Goal: Information Seeking & Learning: Learn about a topic

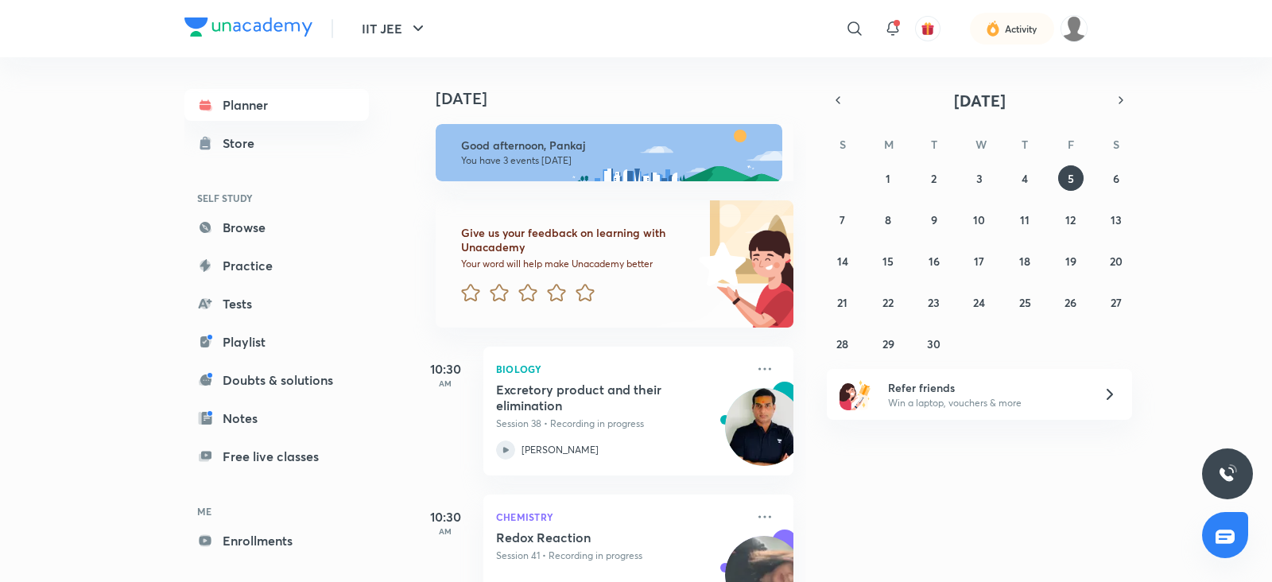
scroll to position [217, 0]
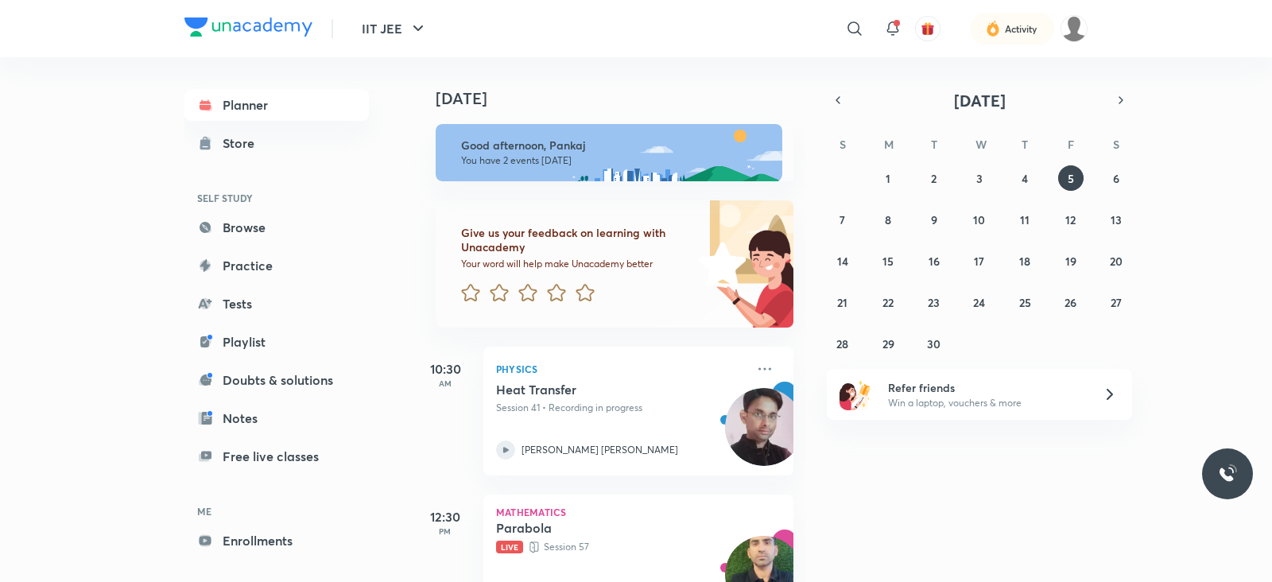
scroll to position [69, 0]
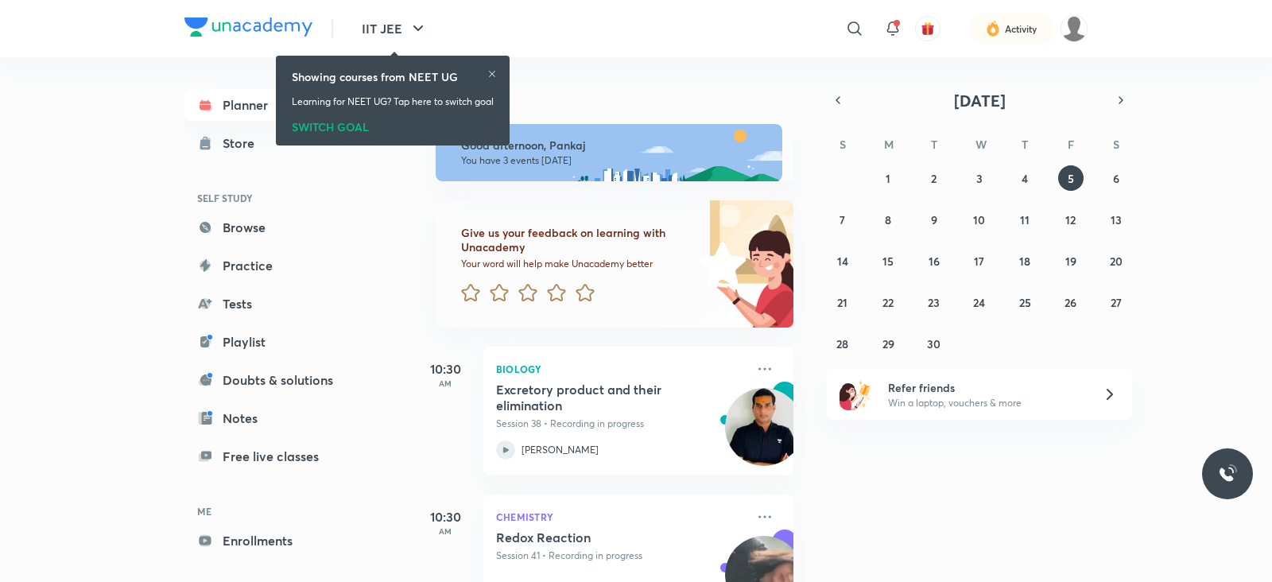
scroll to position [217, 0]
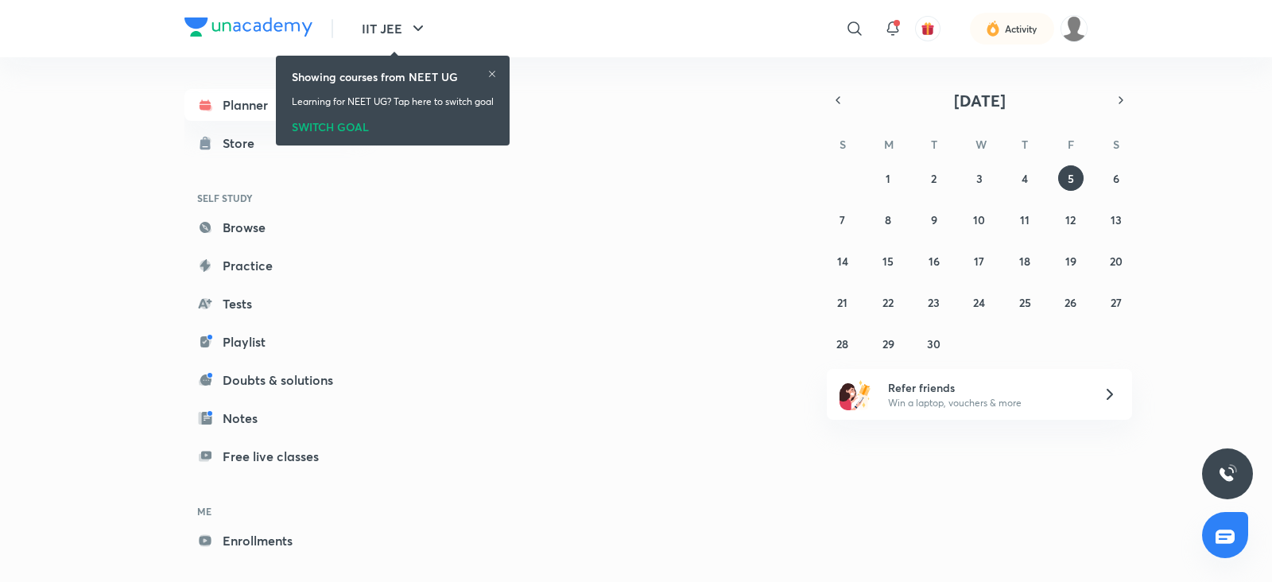
click at [497, 78] on div at bounding box center [492, 75] width 10 height 13
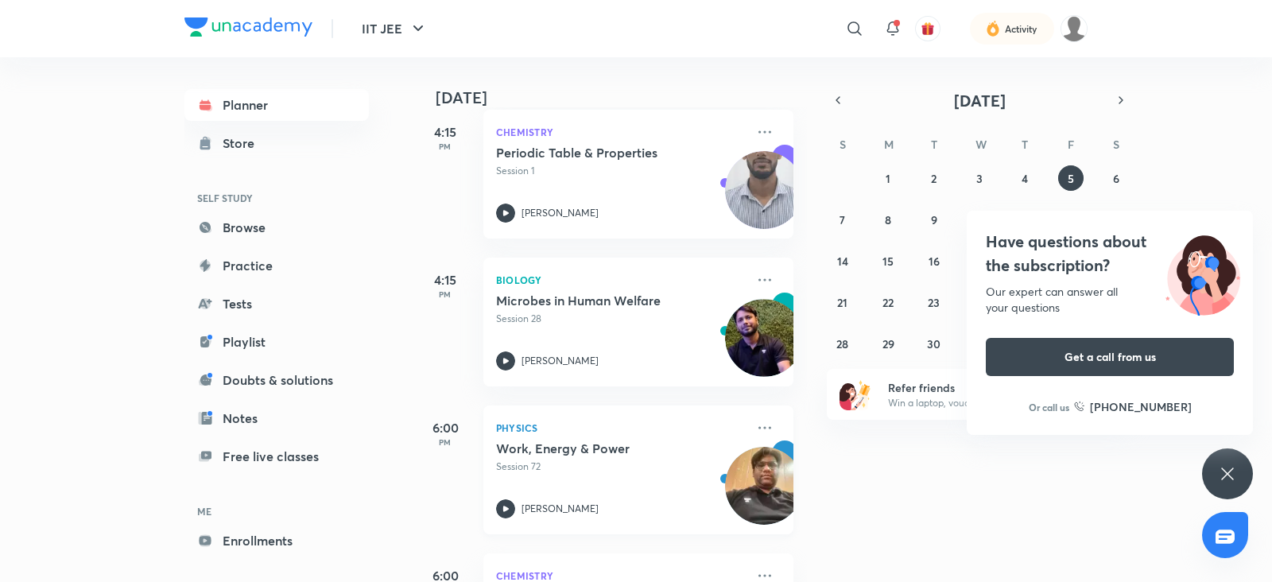
scroll to position [680, 0]
click at [422, 33] on icon "button" at bounding box center [418, 28] width 19 height 19
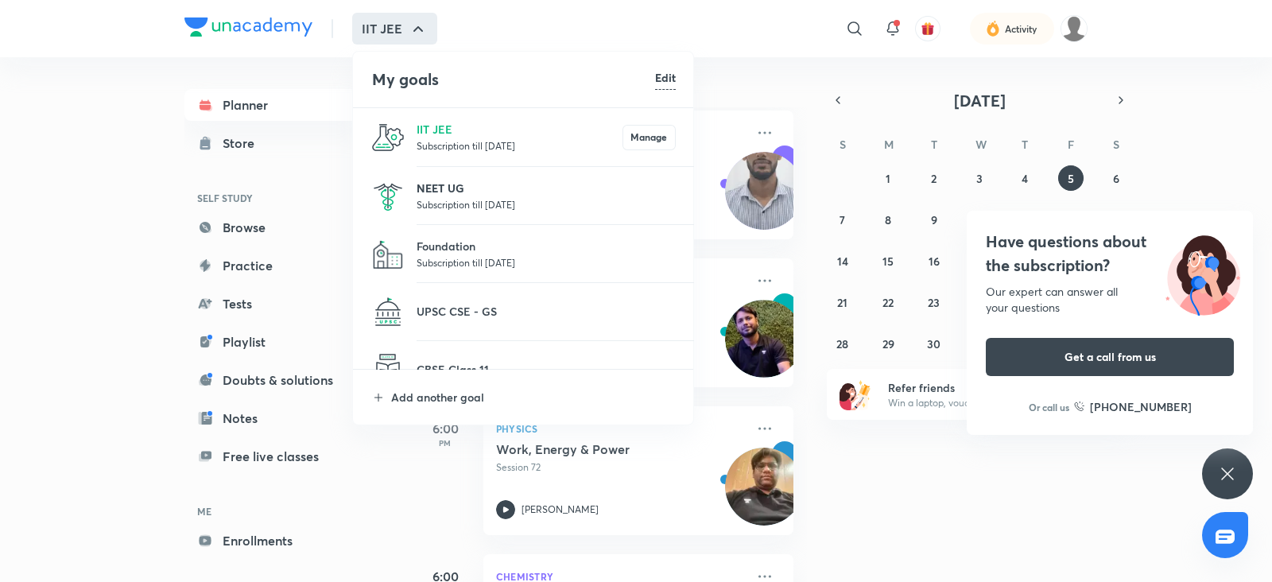
click at [469, 192] on p "NEET UG" at bounding box center [545, 188] width 259 height 17
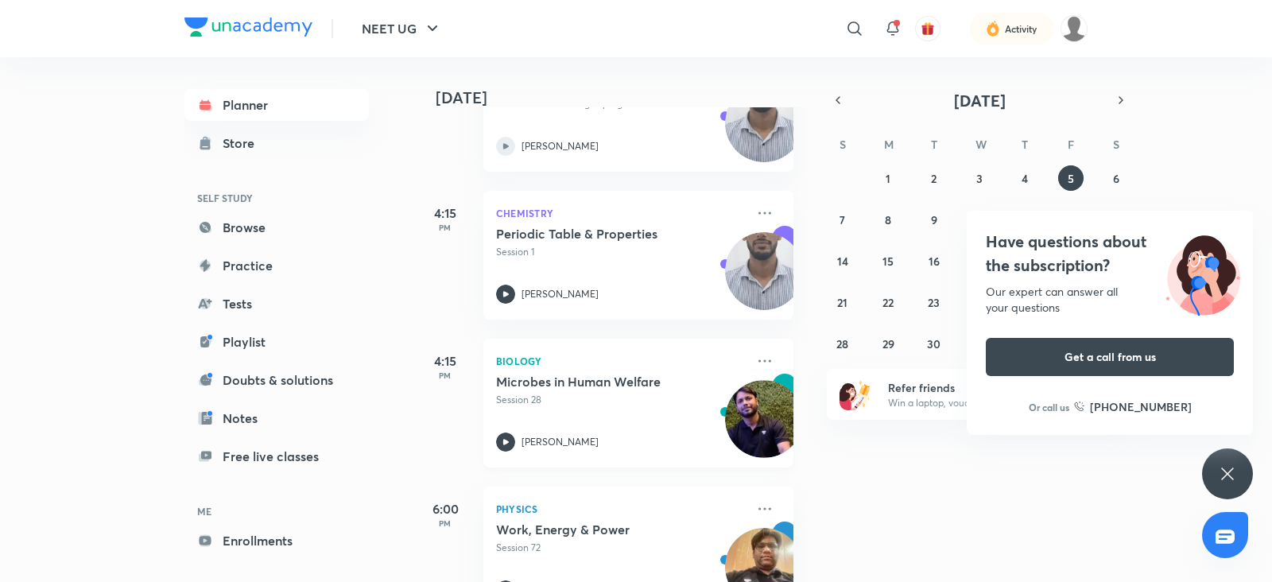
scroll to position [598, 0]
click at [436, 33] on icon "button" at bounding box center [432, 28] width 19 height 19
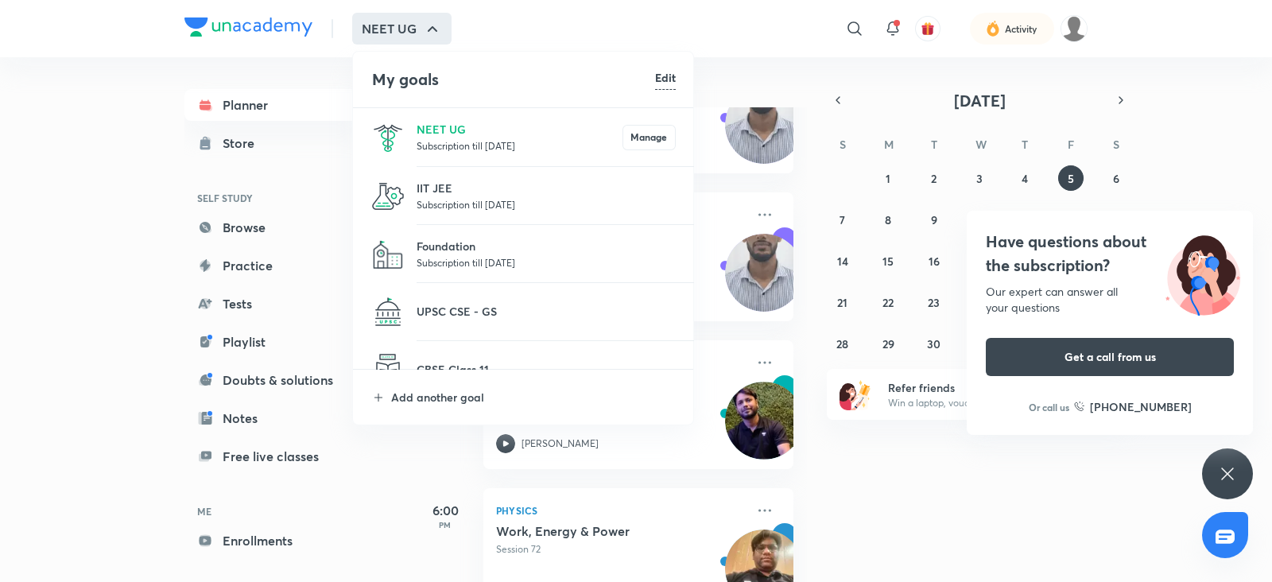
click at [436, 176] on li "IIT JEE Subscription till 6 Feb 2027" at bounding box center [524, 196] width 342 height 58
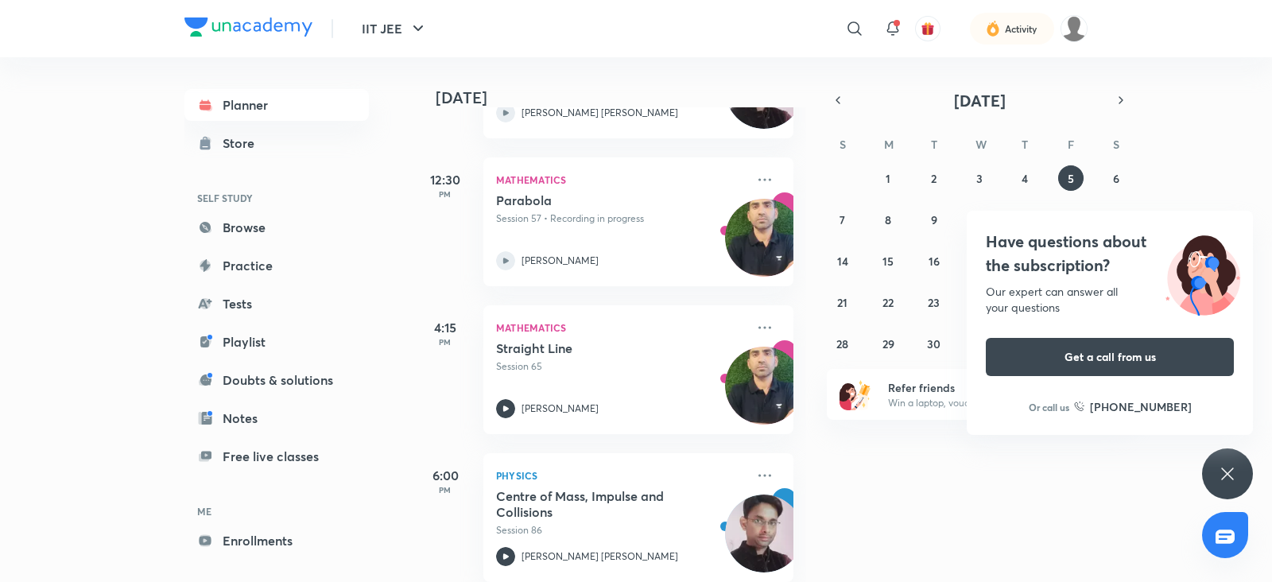
scroll to position [365, 0]
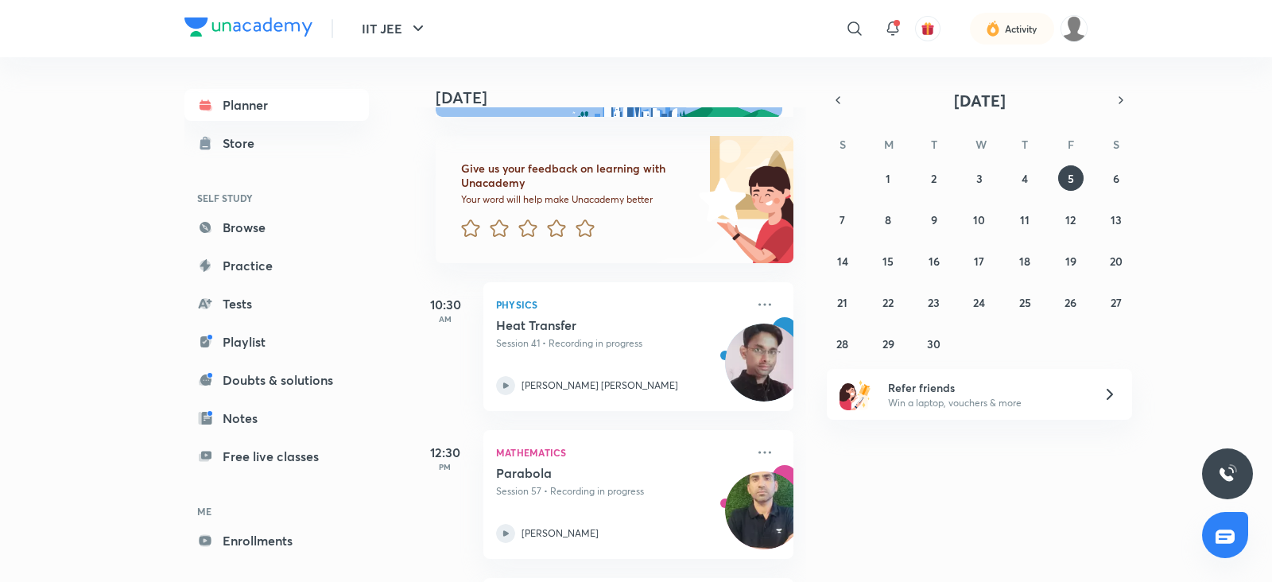
scroll to position [67, 0]
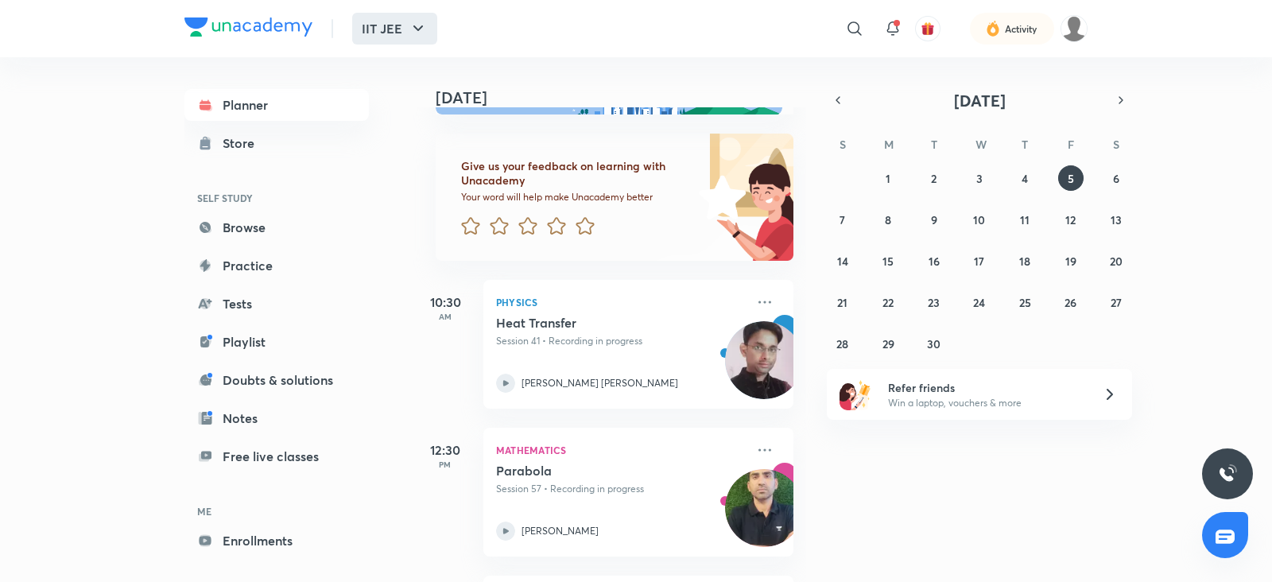
click at [409, 27] on icon "button" at bounding box center [418, 28] width 19 height 19
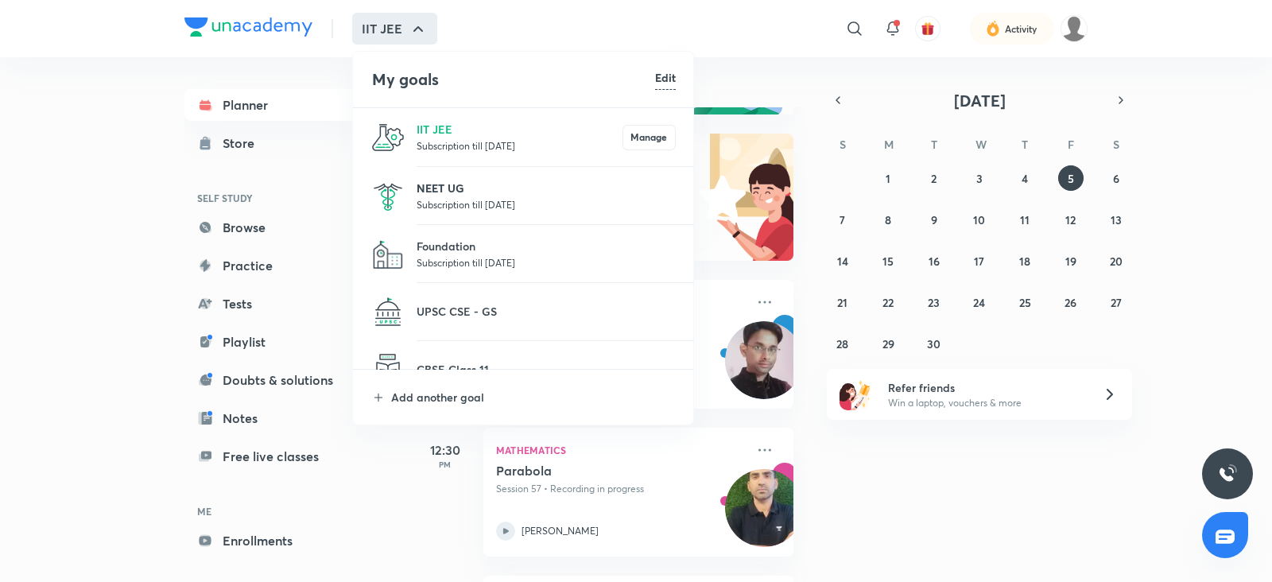
click at [437, 192] on p "NEET UG" at bounding box center [545, 188] width 259 height 17
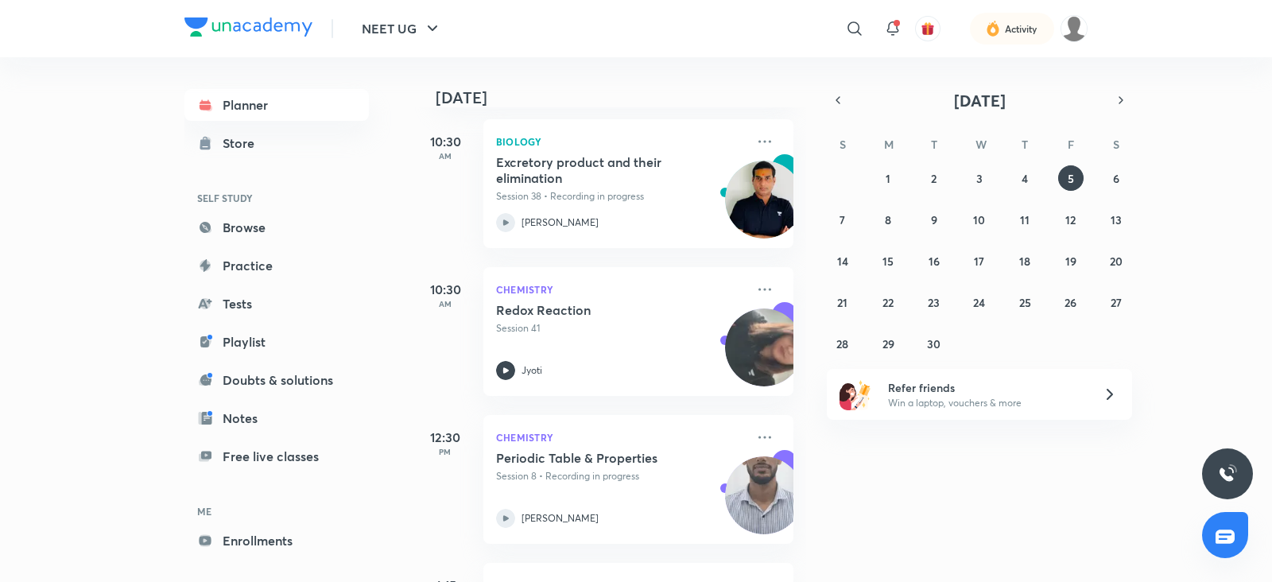
scroll to position [229, 0]
click at [501, 362] on icon at bounding box center [505, 368] width 19 height 19
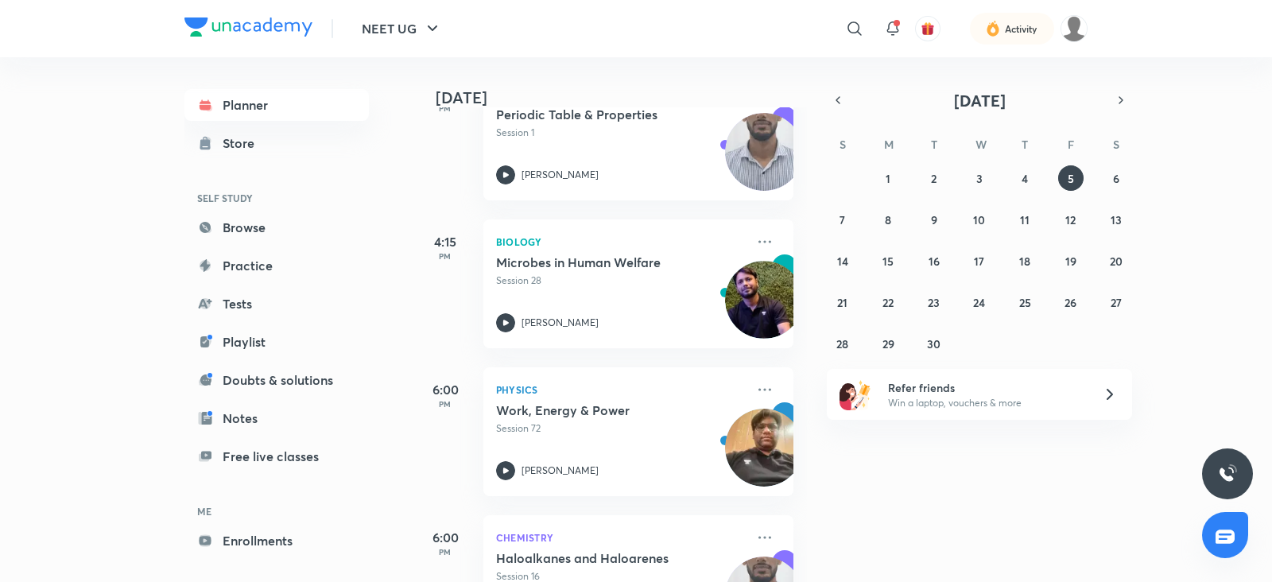
scroll to position [807, 0]
